Goal: Task Accomplishment & Management: Complete application form

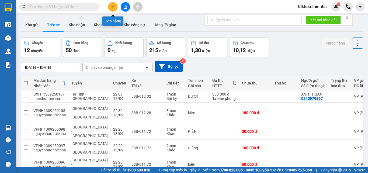
click at [114, 7] on icon "plus" at bounding box center [112, 6] width 3 height 0
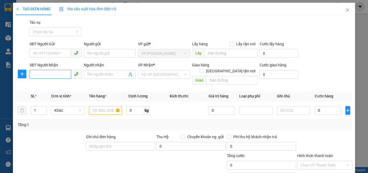
click at [35, 74] on input "SĐT Người Nhận" at bounding box center [51, 74] width 42 height 9
type input "0"
type input "0946561197"
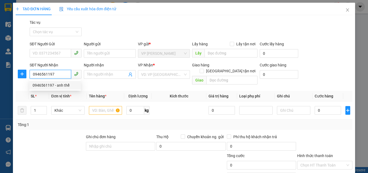
click at [61, 86] on div "0946561197 - anh thể" at bounding box center [55, 85] width 45 height 6
type input "anh thể"
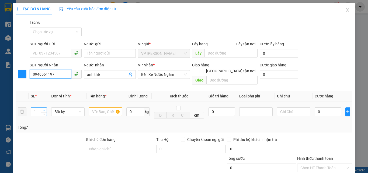
type input "0946561197"
click at [44, 109] on span "up" at bounding box center [43, 110] width 3 height 3
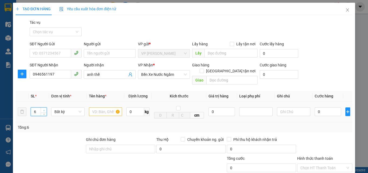
click at [43, 109] on span "up" at bounding box center [43, 110] width 3 height 3
click at [43, 110] on icon "up" at bounding box center [44, 111] width 2 height 2
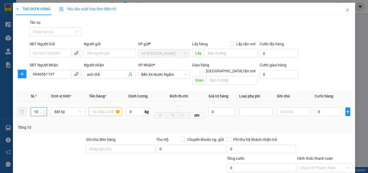
type input "11"
click at [43, 110] on icon "up" at bounding box center [44, 110] width 2 height 1
click at [92, 107] on input "text" at bounding box center [105, 111] width 33 height 9
type input "10 thung buoi++1 bi buoi"
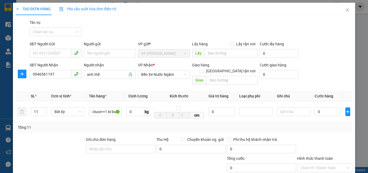
scroll to position [0, 0]
click at [298, 156] on label "Hình thức thanh toán" at bounding box center [316, 158] width 36 height 4
click at [301, 163] on input "Hình thức thanh toán" at bounding box center [323, 168] width 45 height 8
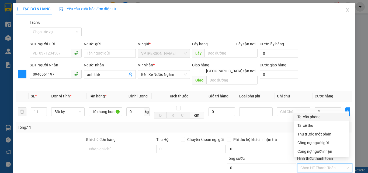
click at [314, 116] on div "Tại văn phòng" at bounding box center [322, 117] width 48 height 6
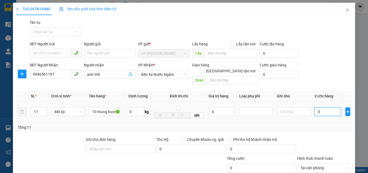
click at [320, 107] on input "0" at bounding box center [328, 111] width 26 height 9
type input "3"
type input "33"
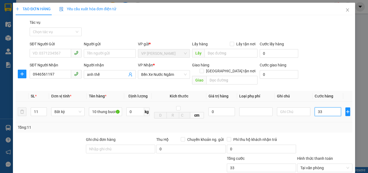
type input "330"
type input "3.300"
type input "33.000"
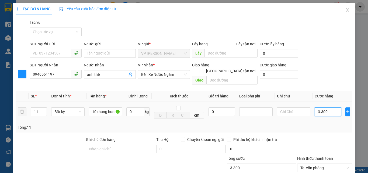
type input "33.000"
type input "330.000"
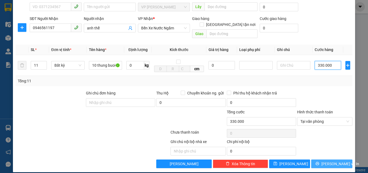
type input "330.000"
click at [320, 162] on icon "printer" at bounding box center [318, 164] width 4 height 4
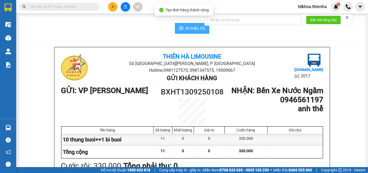
click at [192, 27] on span "In mẫu A5" at bounding box center [195, 28] width 19 height 7
